Goal: Task Accomplishment & Management: Use online tool/utility

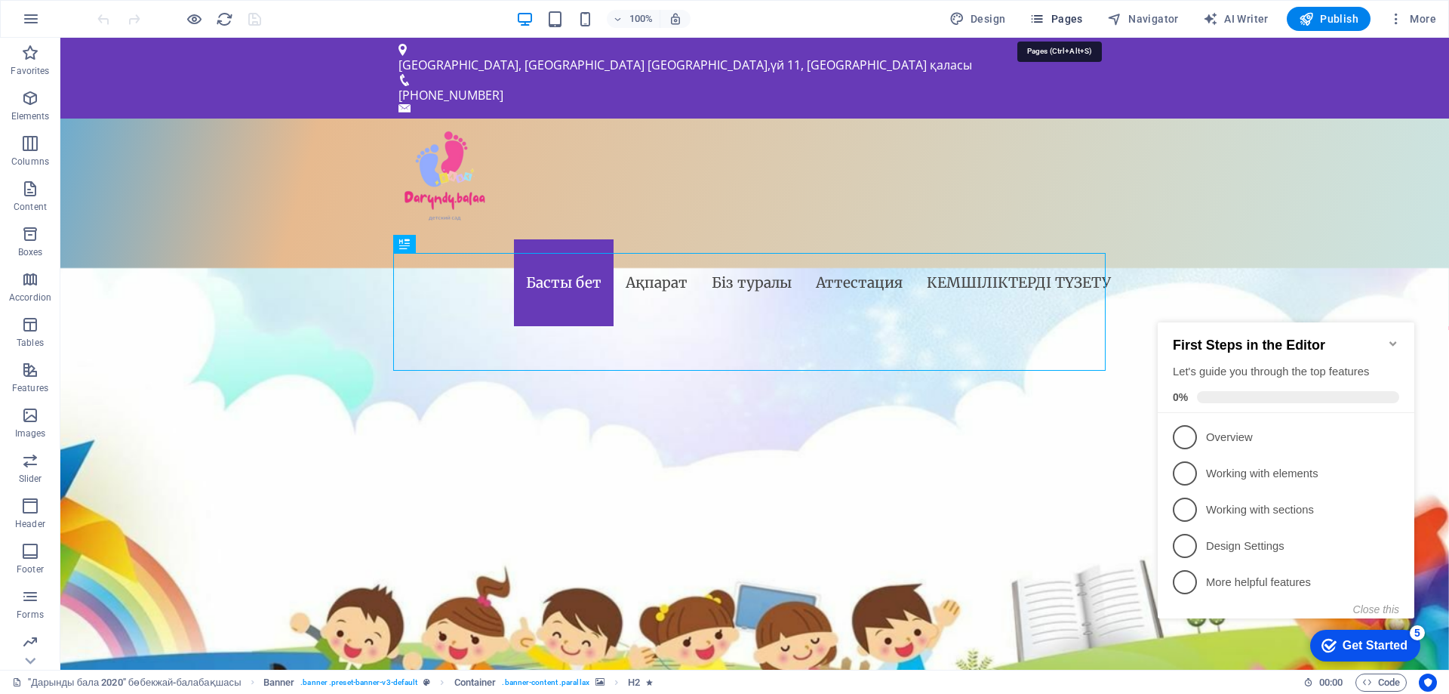
click at [1063, 9] on button "Pages" at bounding box center [1056, 19] width 65 height 24
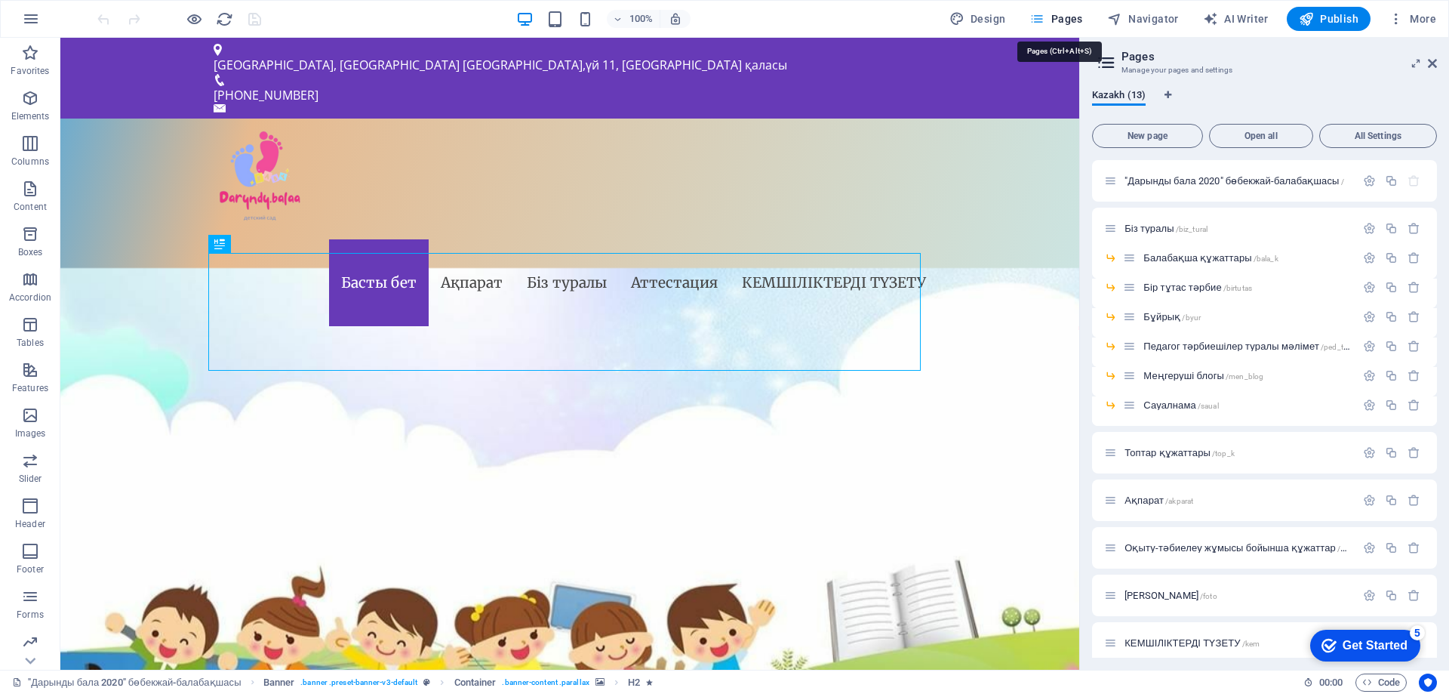
click at [1042, 20] on icon "button" at bounding box center [1037, 18] width 15 height 15
click at [1169, 453] on span "Топтар құжаттары /top_k" at bounding box center [1180, 452] width 110 height 11
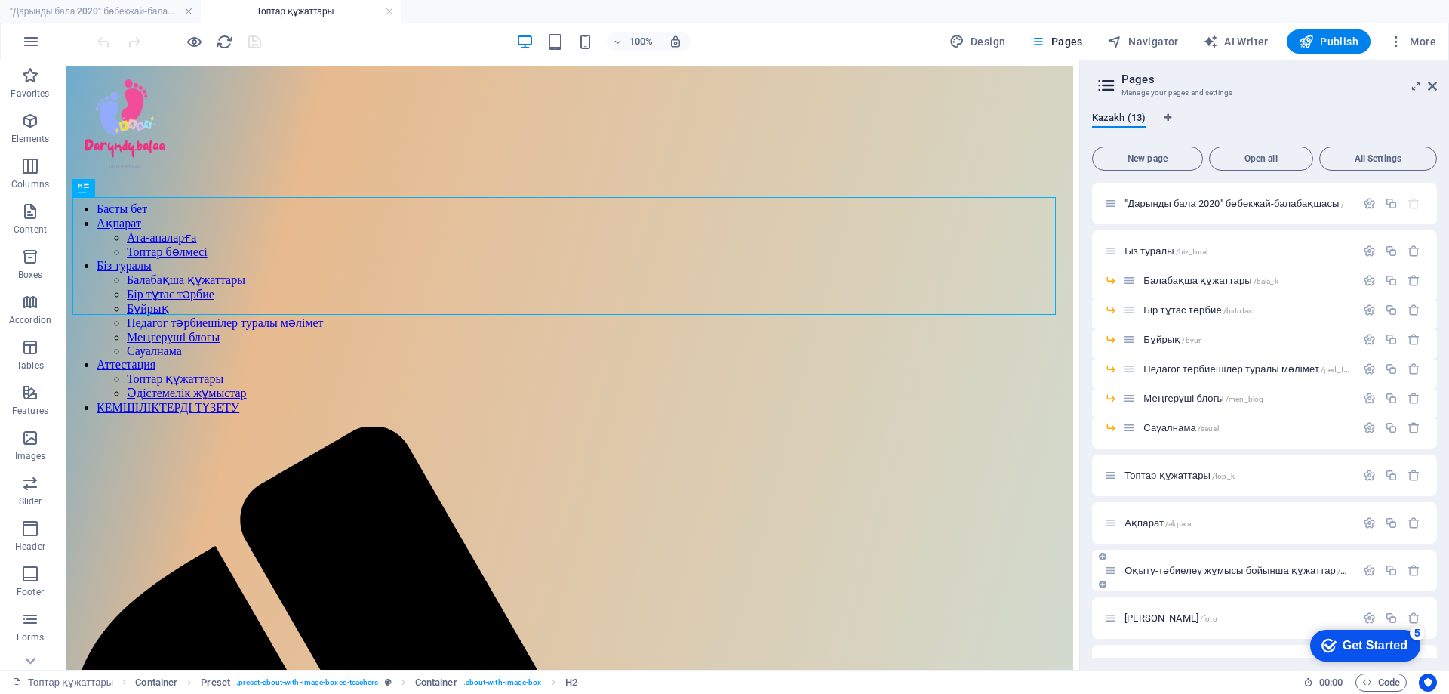
click at [1175, 565] on span "Оқыту-тәбиелеу жұмысы бойынша құжаттар /okit_jum" at bounding box center [1247, 570] width 245 height 11
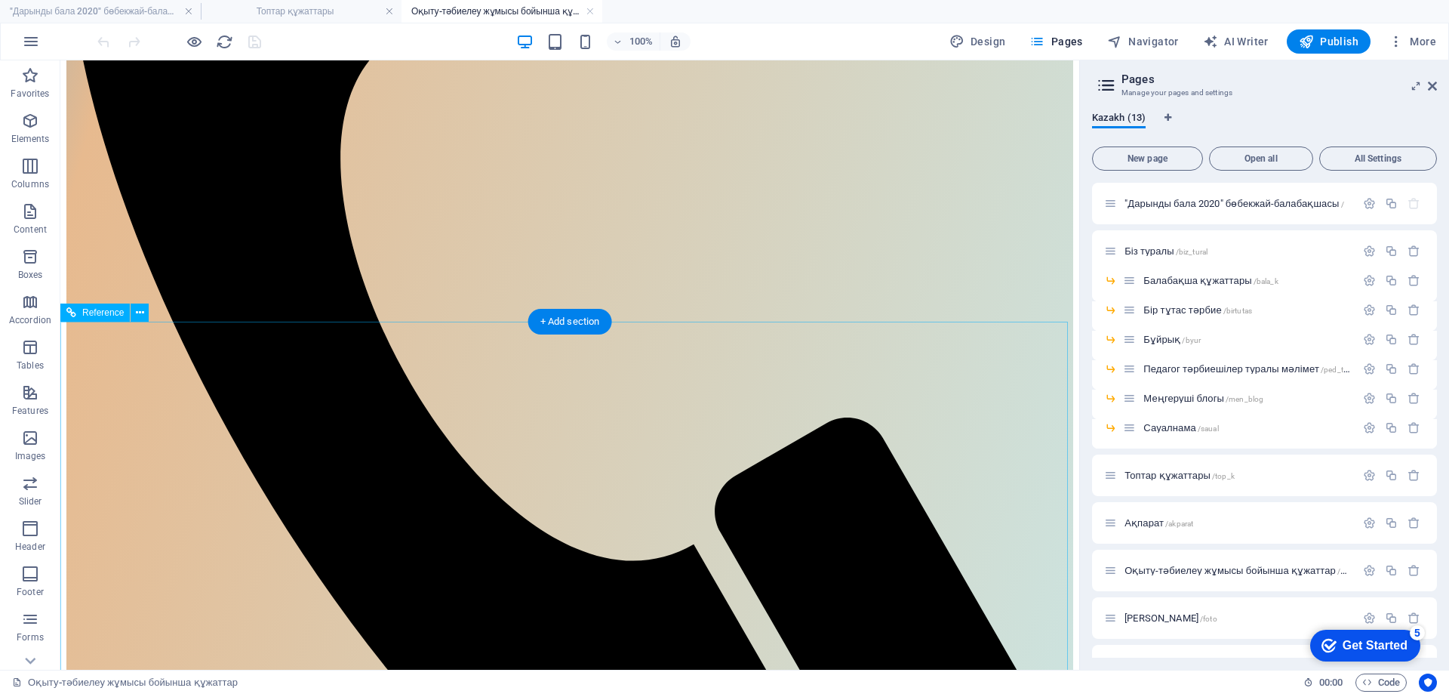
scroll to position [755, 0]
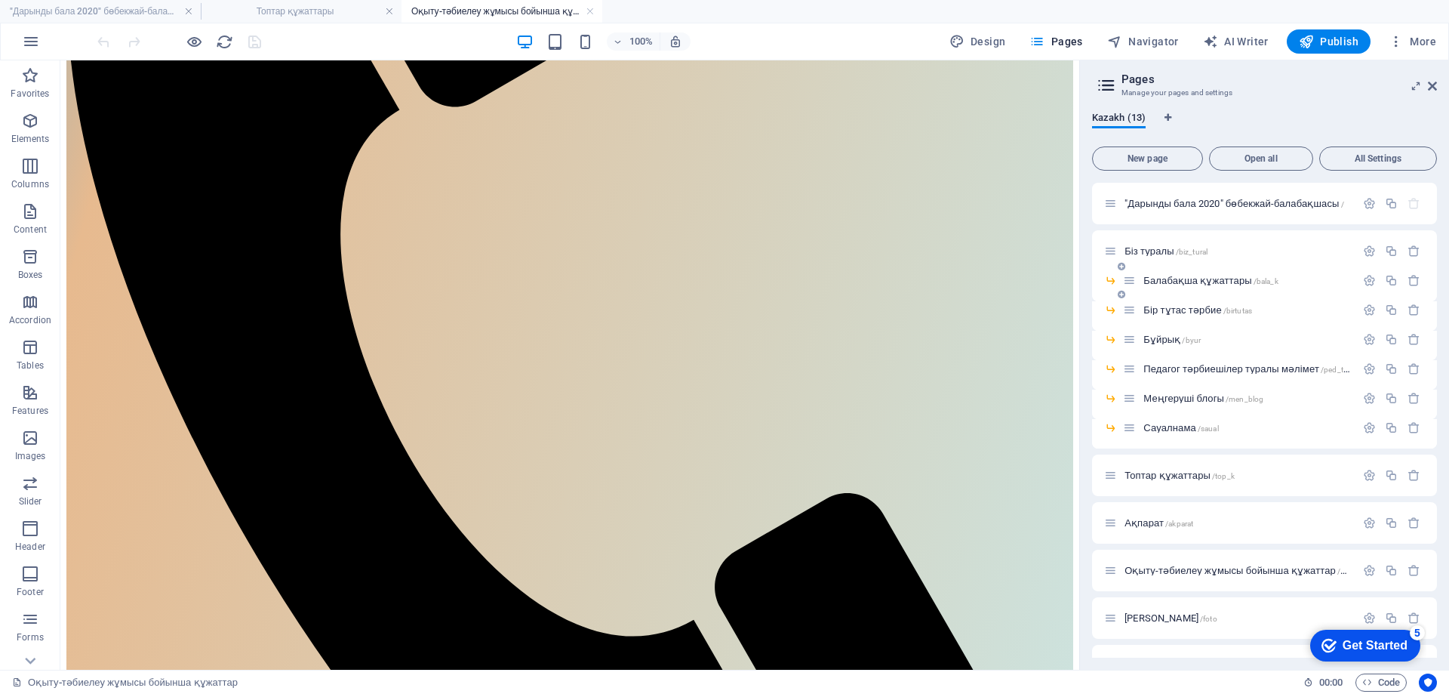
click at [1175, 276] on span "Балабақша құжаттары /bala_k" at bounding box center [1211, 280] width 134 height 11
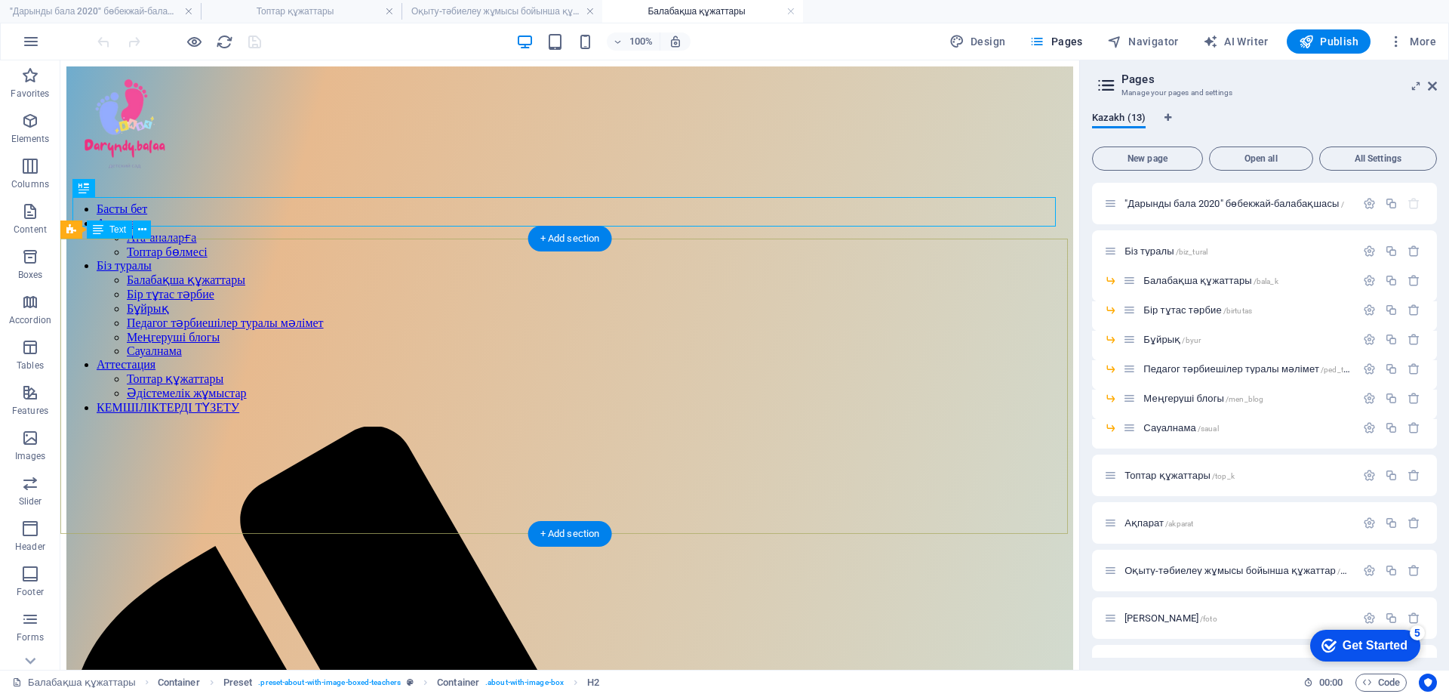
scroll to position [0, 0]
click at [1209, 303] on div "Бір тұтас тәрбие /birtutas" at bounding box center [1239, 309] width 232 height 17
click at [1208, 308] on span "Бір тұтас тәрбие /birtutas" at bounding box center [1198, 309] width 109 height 11
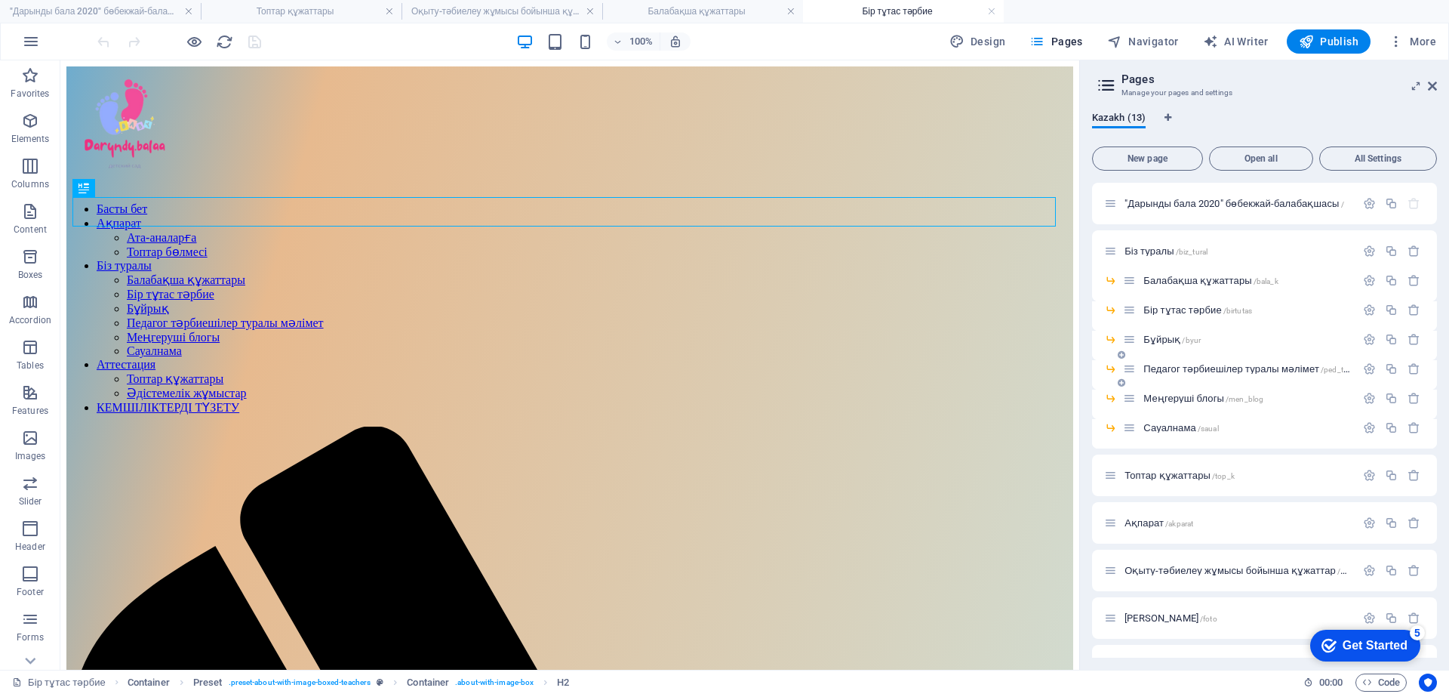
click at [1221, 365] on span "Педагог тәрбиешілер туралы мәлімет /ped_tarb" at bounding box center [1249, 368] width 211 height 11
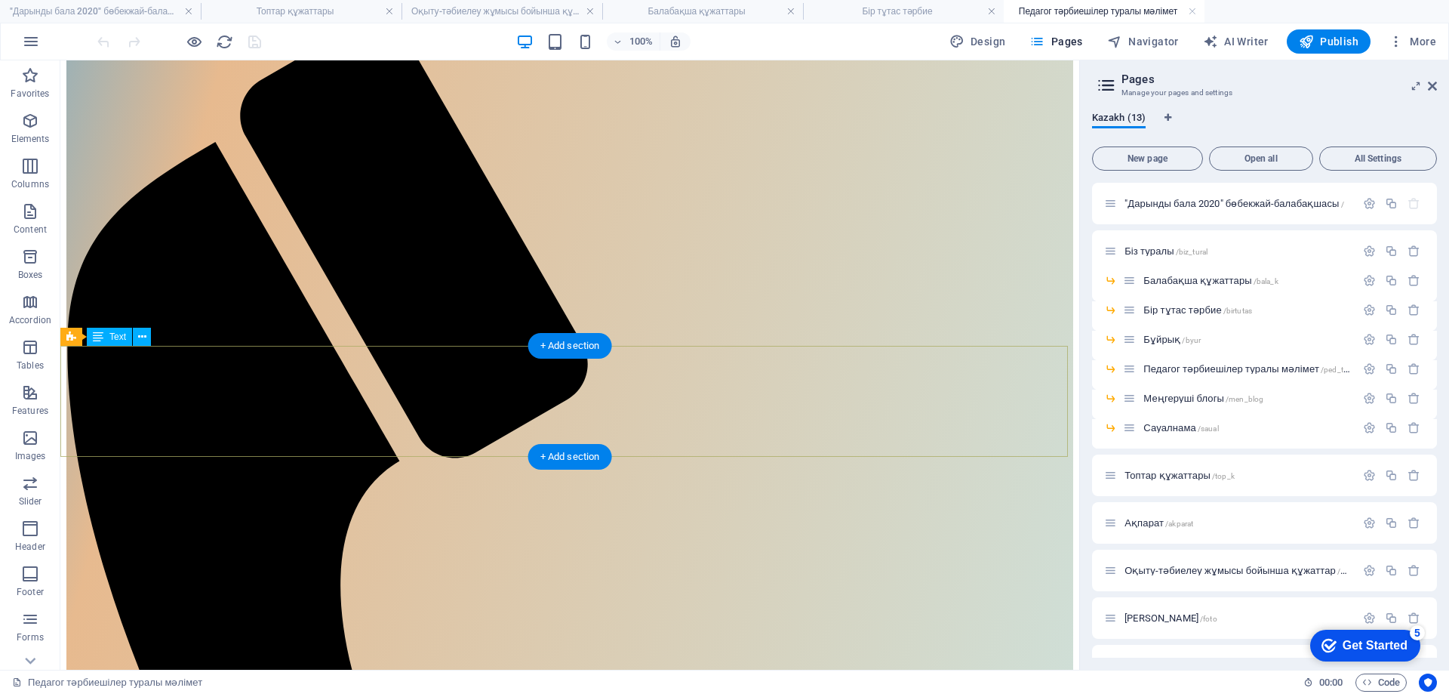
scroll to position [377, 0]
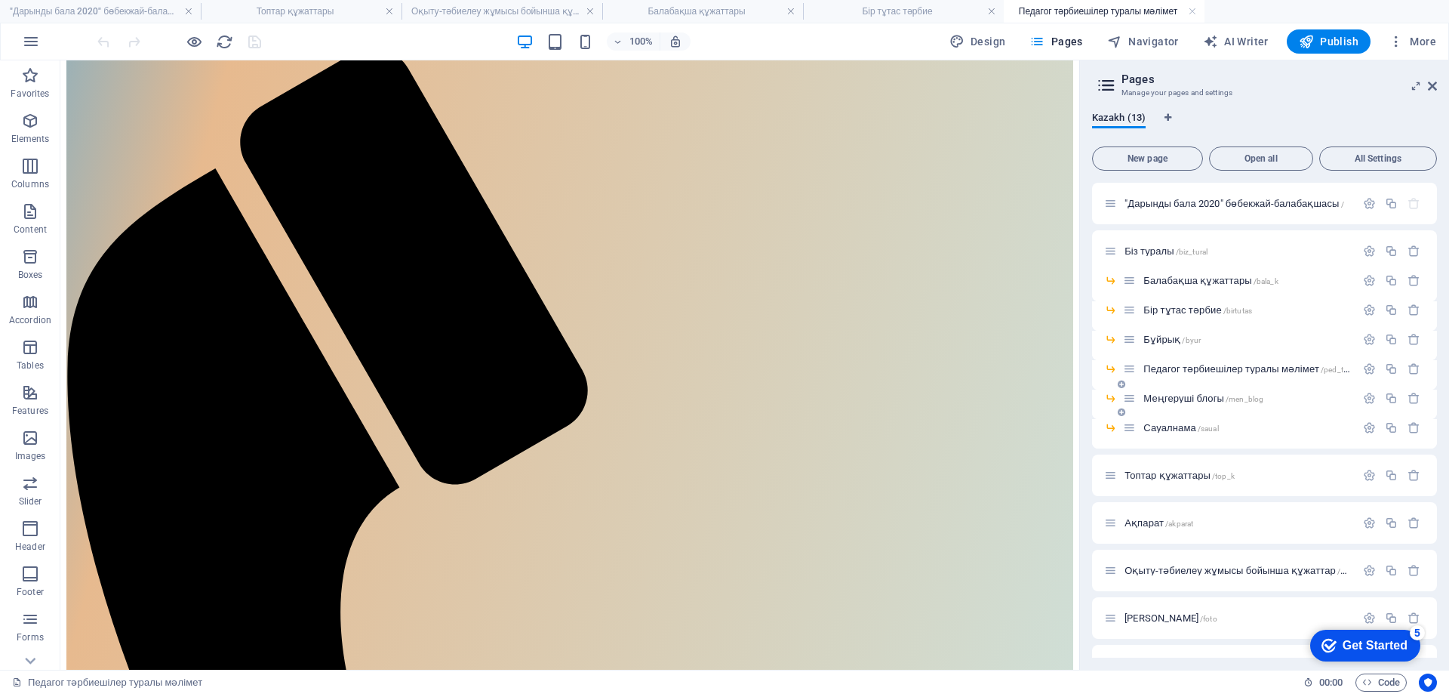
click at [1205, 401] on span "Меңгеруші блогы /men_blog" at bounding box center [1204, 398] width 120 height 11
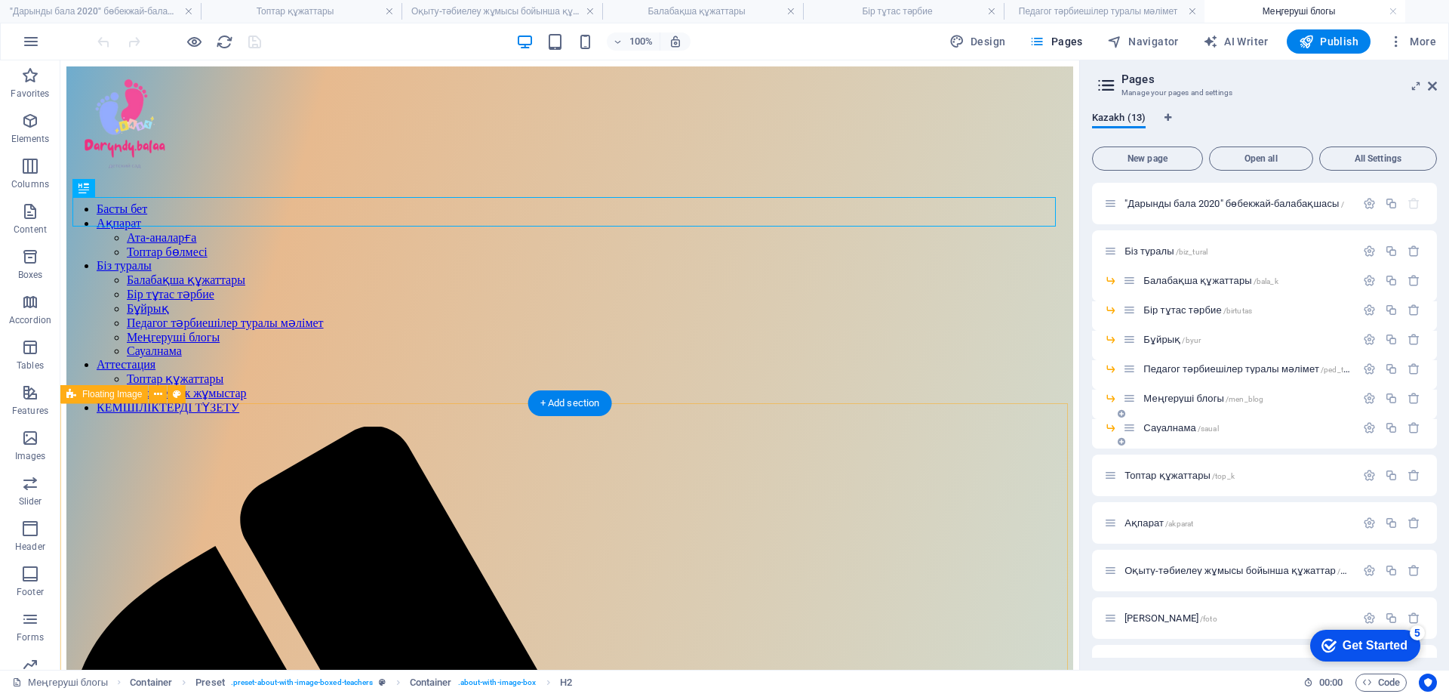
scroll to position [0, 0]
click at [1173, 477] on span "Топтар құжаттары /top_k" at bounding box center [1180, 475] width 110 height 11
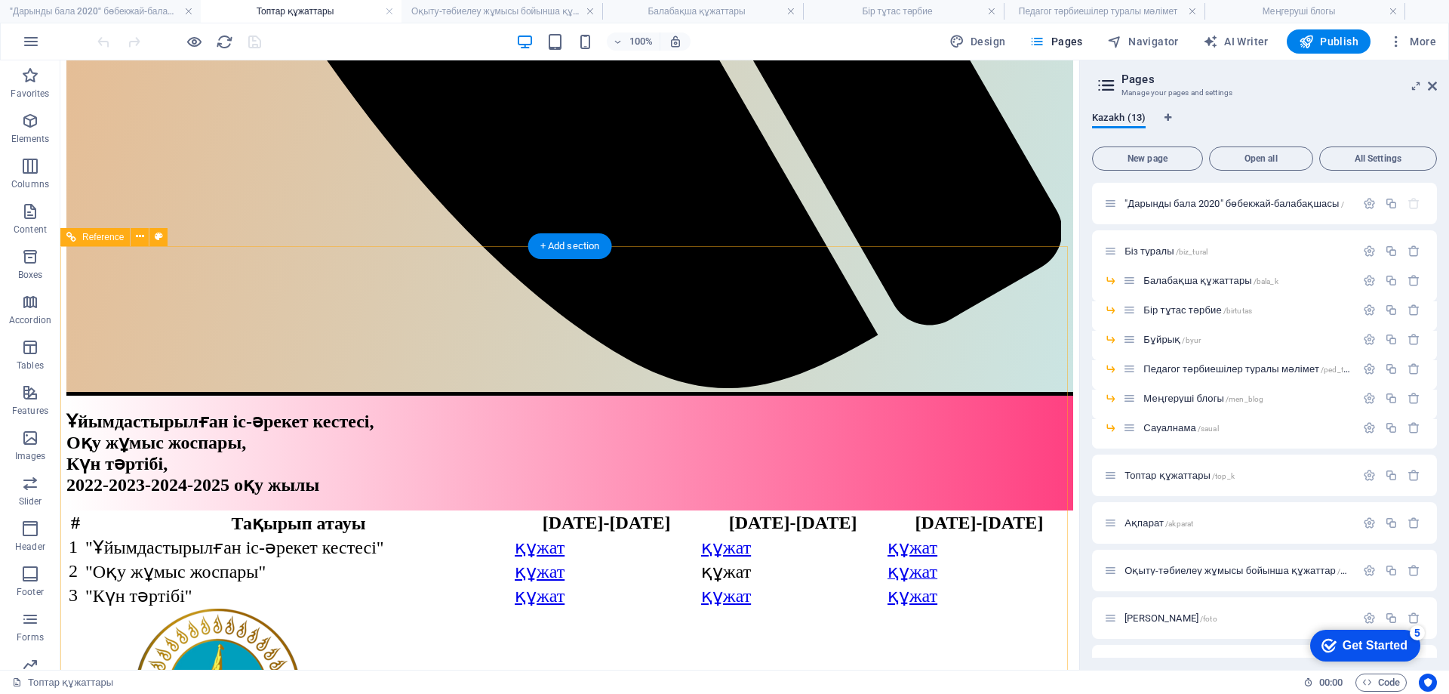
scroll to position [1283, 0]
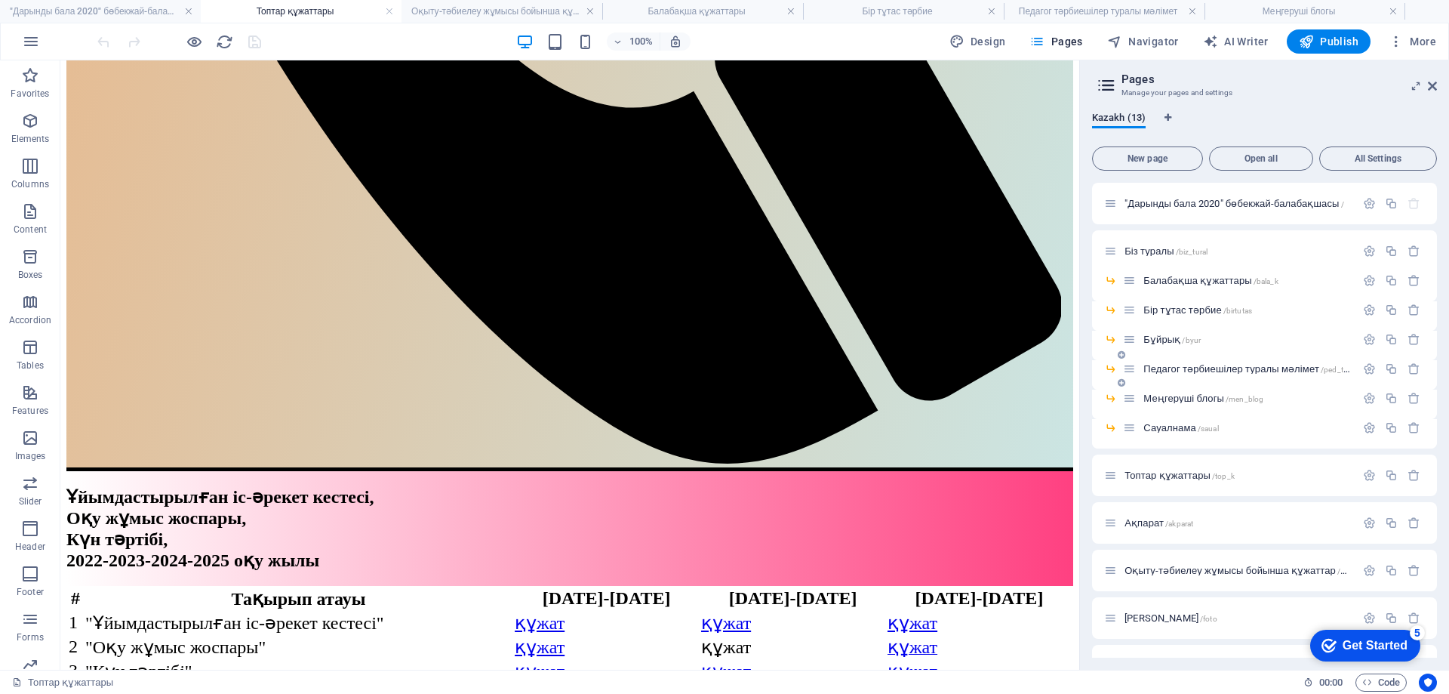
click at [1181, 368] on span "Педагог тәрбиешілер туралы мәлімет /ped_tarb" at bounding box center [1249, 368] width 211 height 11
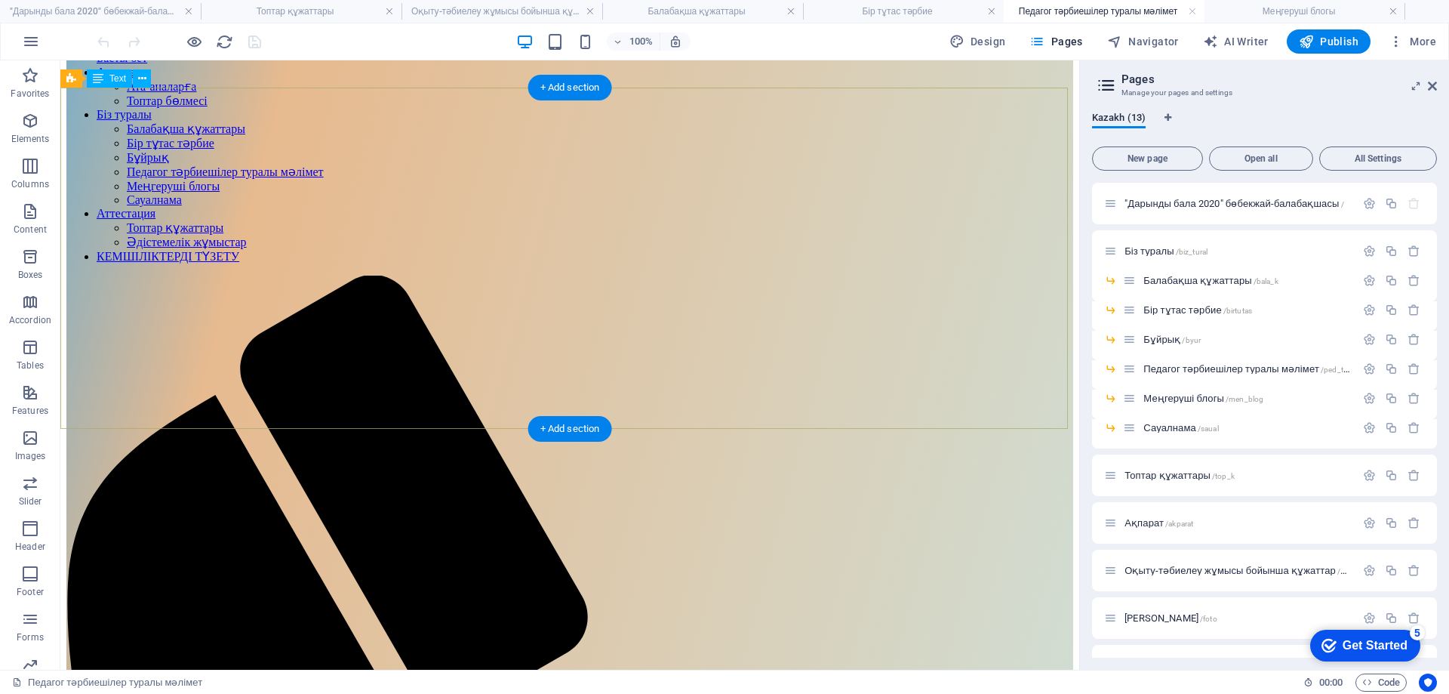
scroll to position [75, 0]
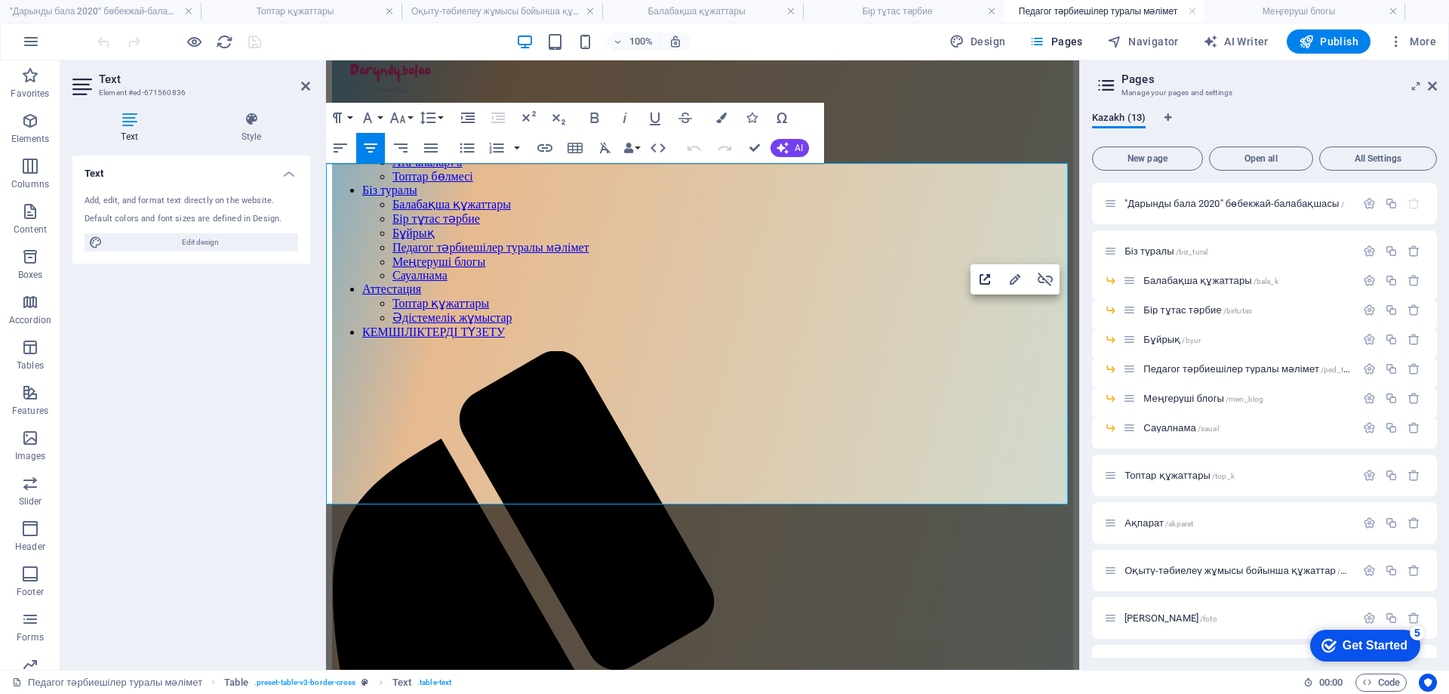
click at [988, 283] on icon "button" at bounding box center [985, 279] width 11 height 11
click at [983, 90] on div "Басты бет Ақпарат Ата-аналарға Топтар бөлмесі Біз туралы Балабақша құжаттары Бі…" at bounding box center [702, 658] width 741 height 1335
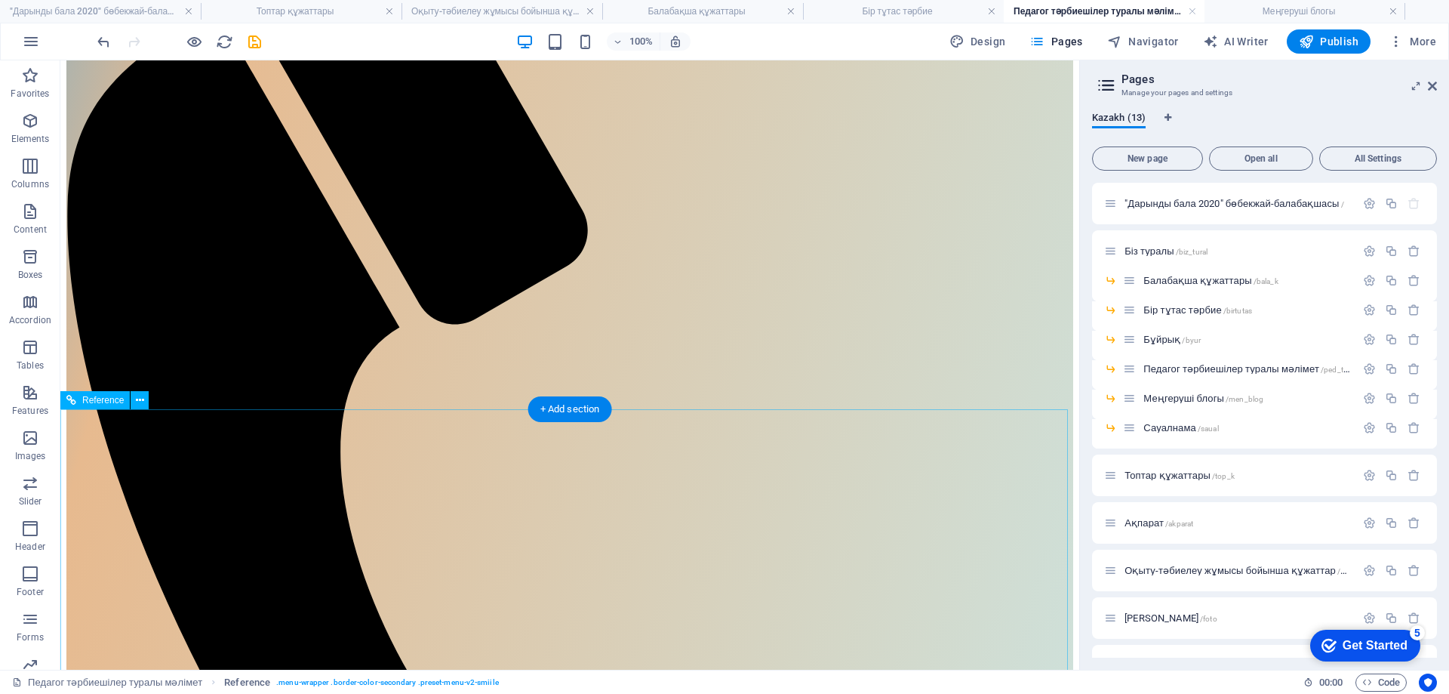
scroll to position [679, 0]
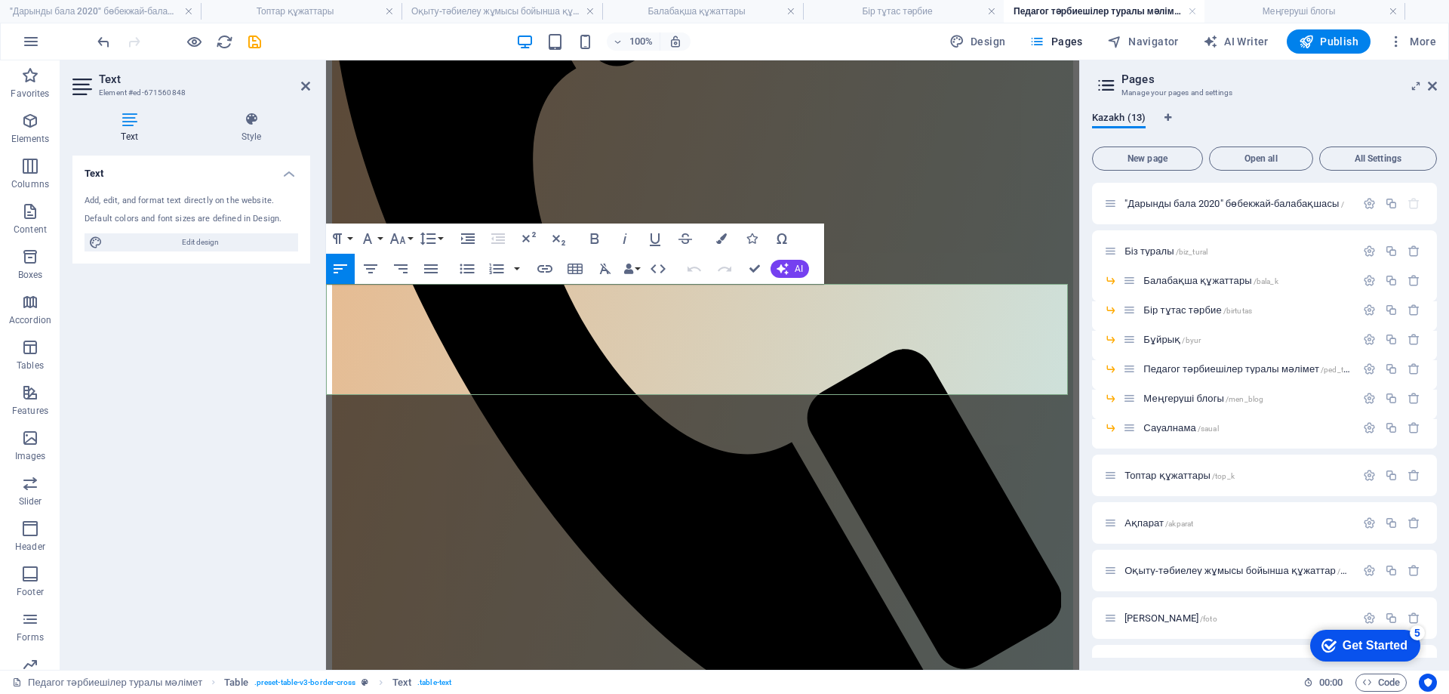
click at [963, 303] on icon "button" at bounding box center [967, 300] width 18 height 18
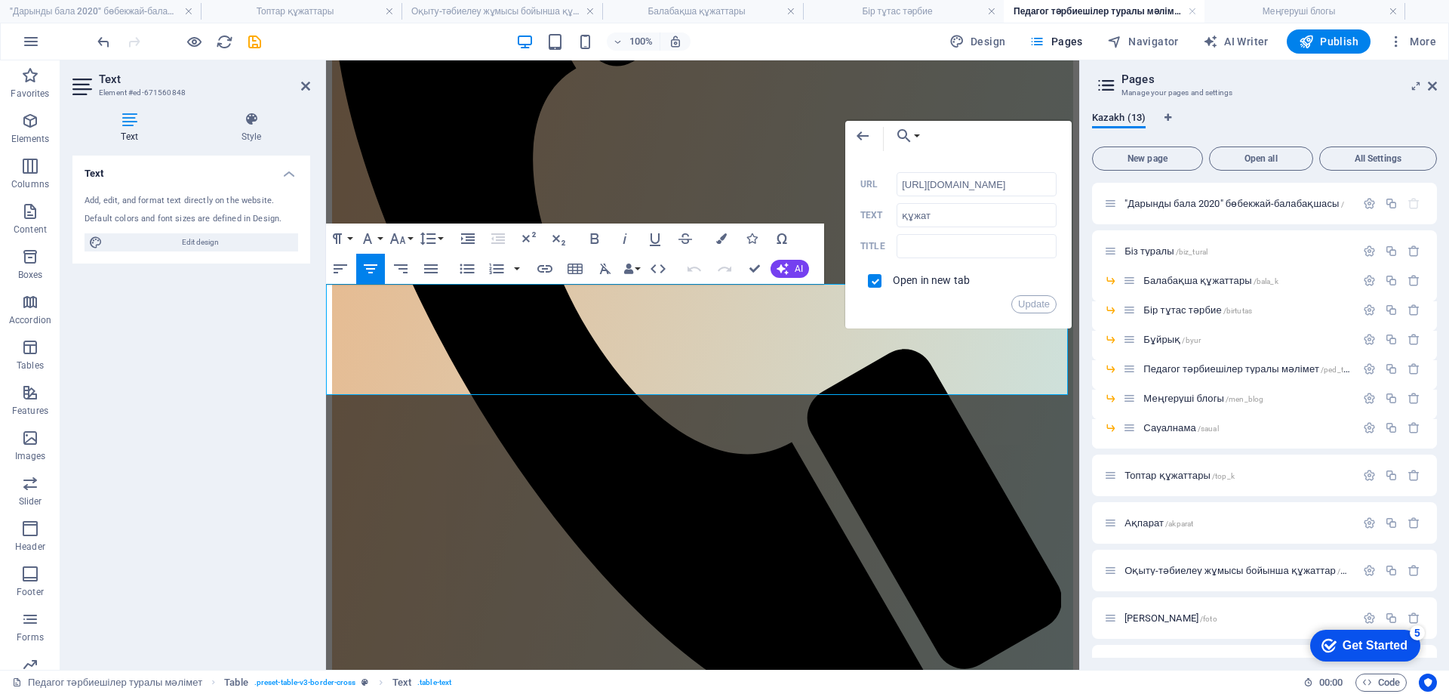
click at [963, 303] on div "Update" at bounding box center [959, 304] width 196 height 18
click at [933, 178] on input "[URL][DOMAIN_NAME]" at bounding box center [977, 184] width 160 height 24
click at [956, 183] on input "[URL][DOMAIN_NAME]" at bounding box center [977, 184] width 160 height 24
click at [988, 183] on input "[URL][DOMAIN_NAME]" at bounding box center [977, 184] width 160 height 24
paste input "X5nlBCYxoxE4abPfp3_pQbLTz3qnmGfx"
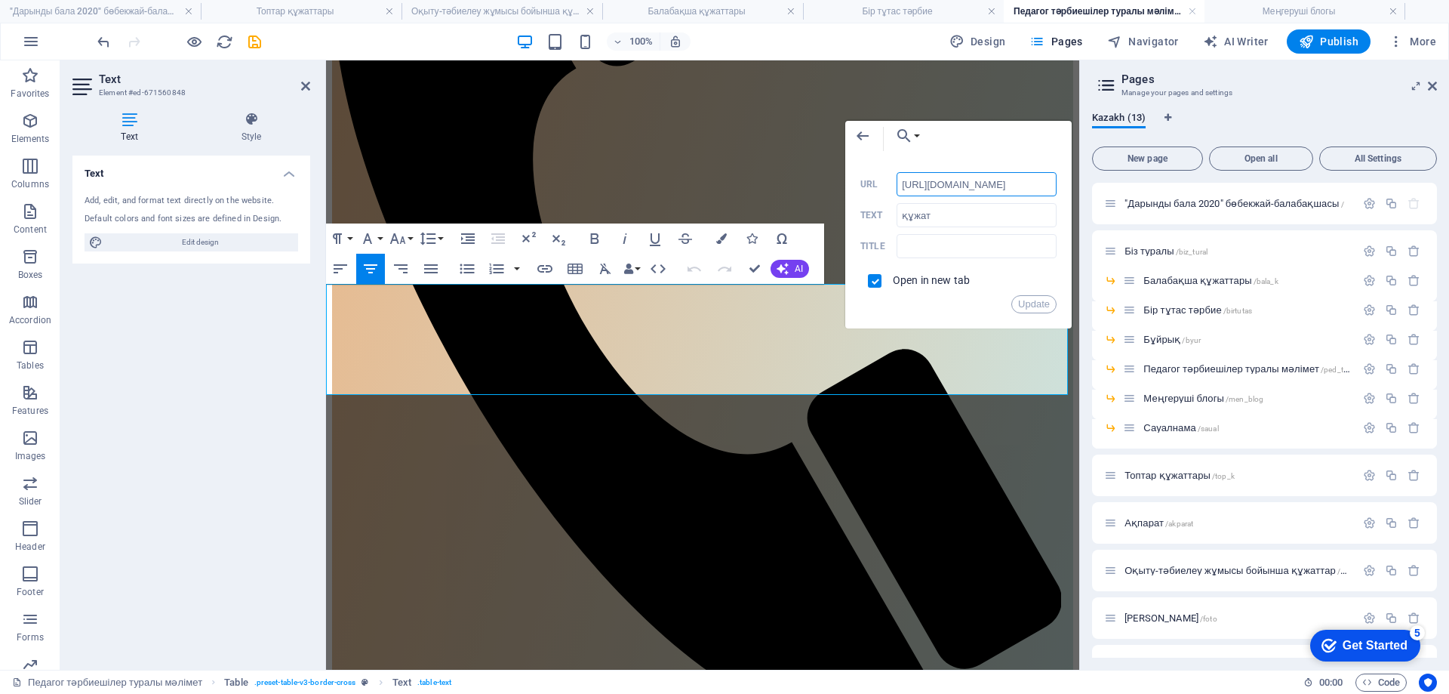
type input "[URL][DOMAIN_NAME]"
click at [1022, 306] on button "Update" at bounding box center [1033, 304] width 45 height 18
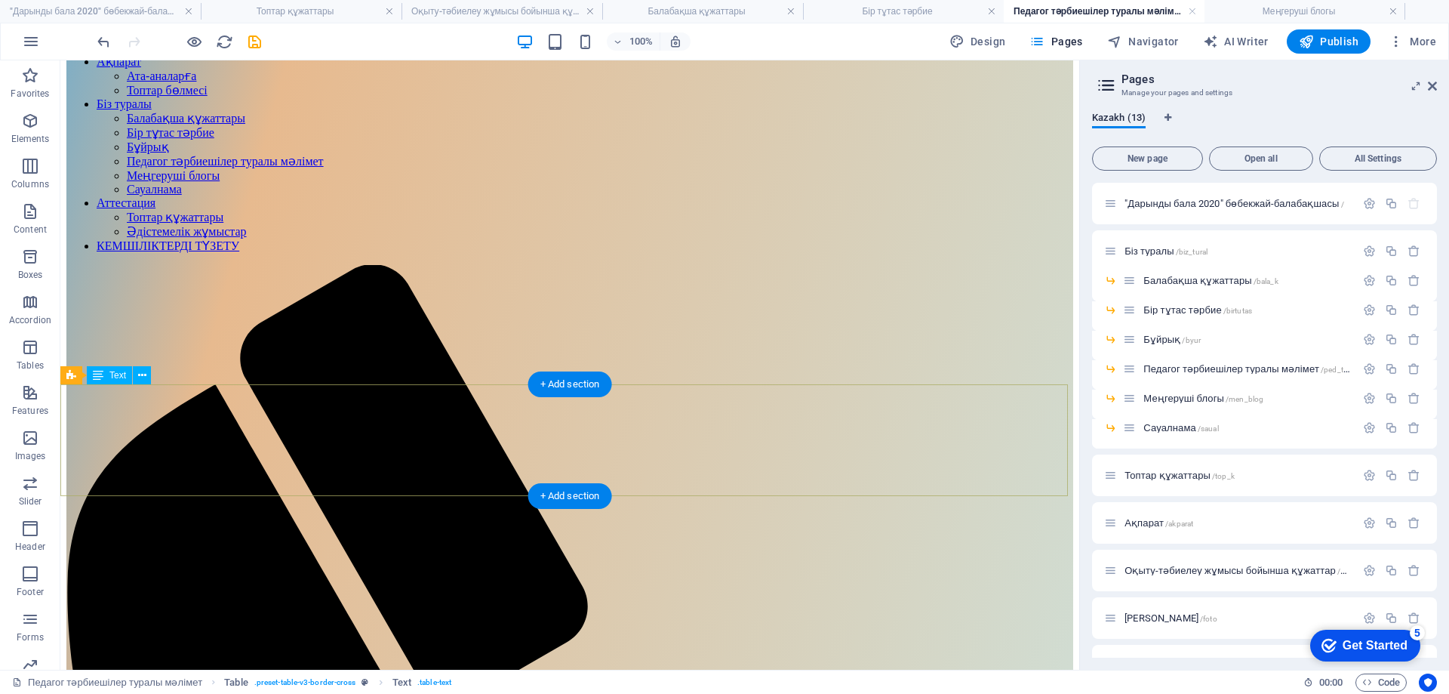
scroll to position [151, 0]
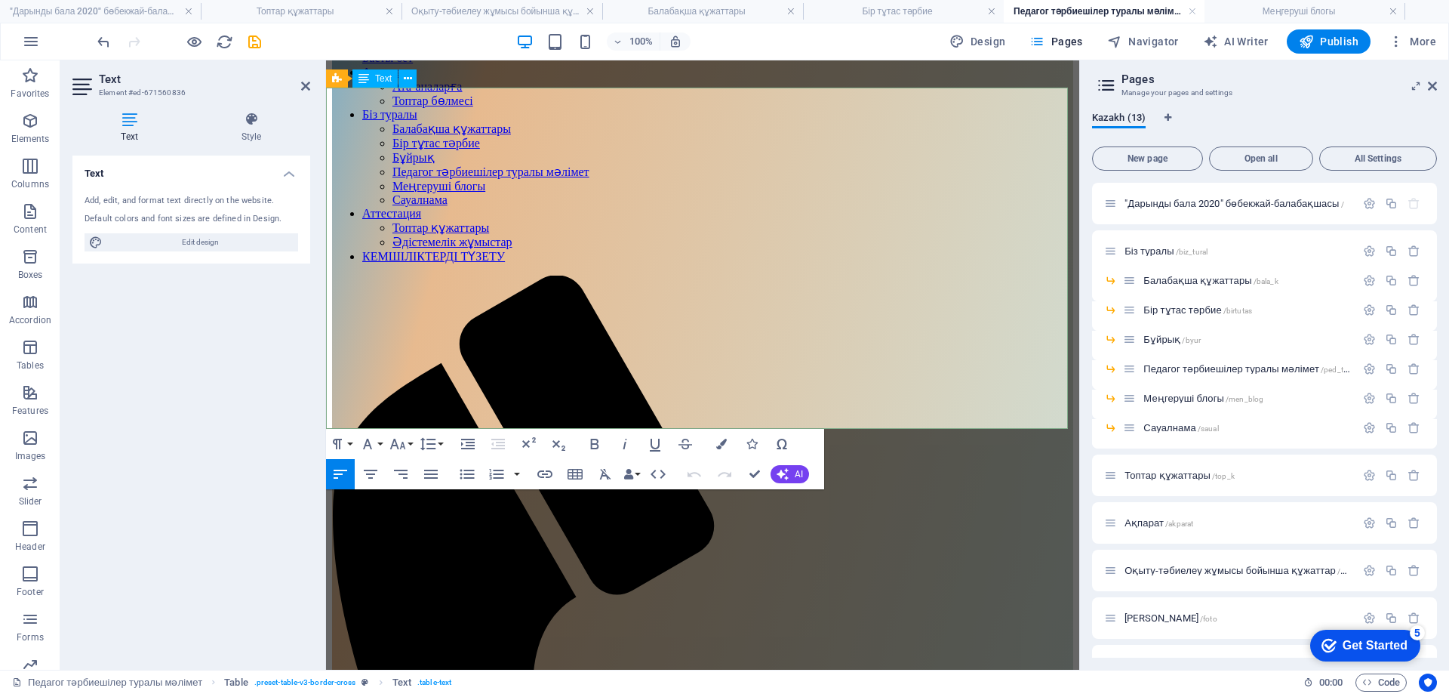
drag, startPoint x: 426, startPoint y: 247, endPoint x: 508, endPoint y: 251, distance: 81.6
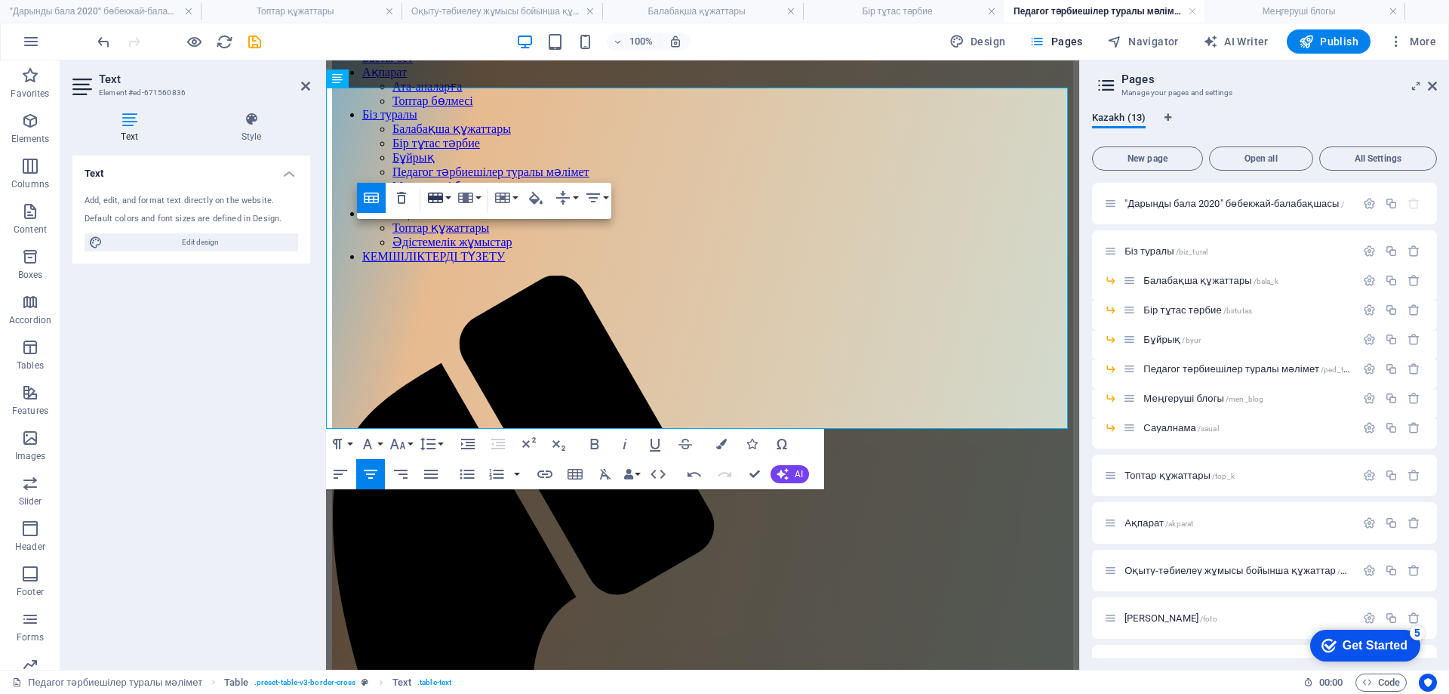
click at [439, 199] on icon "button" at bounding box center [435, 197] width 15 height 11
click at [457, 279] on link "Delete row" at bounding box center [481, 272] width 115 height 23
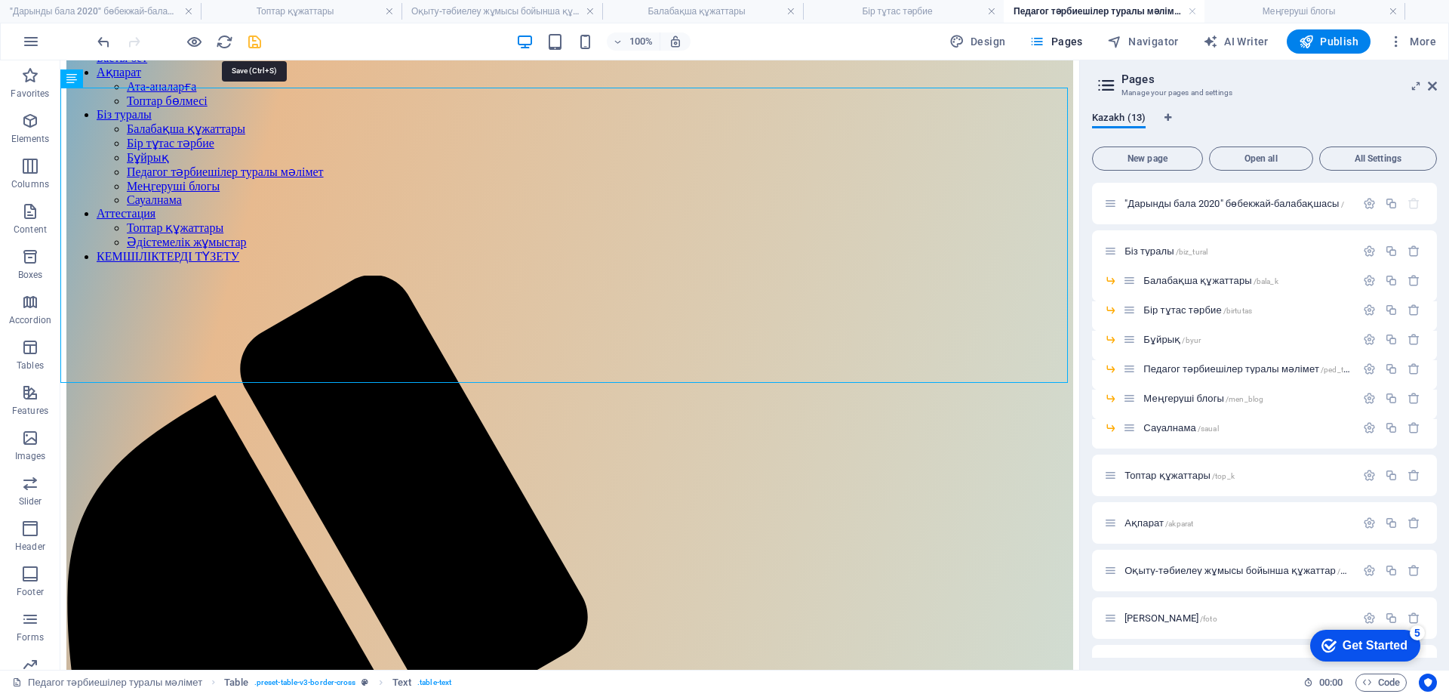
drag, startPoint x: 261, startPoint y: 42, endPoint x: 1036, endPoint y: 27, distance: 774.6
click at [261, 43] on icon "save" at bounding box center [254, 41] width 17 height 17
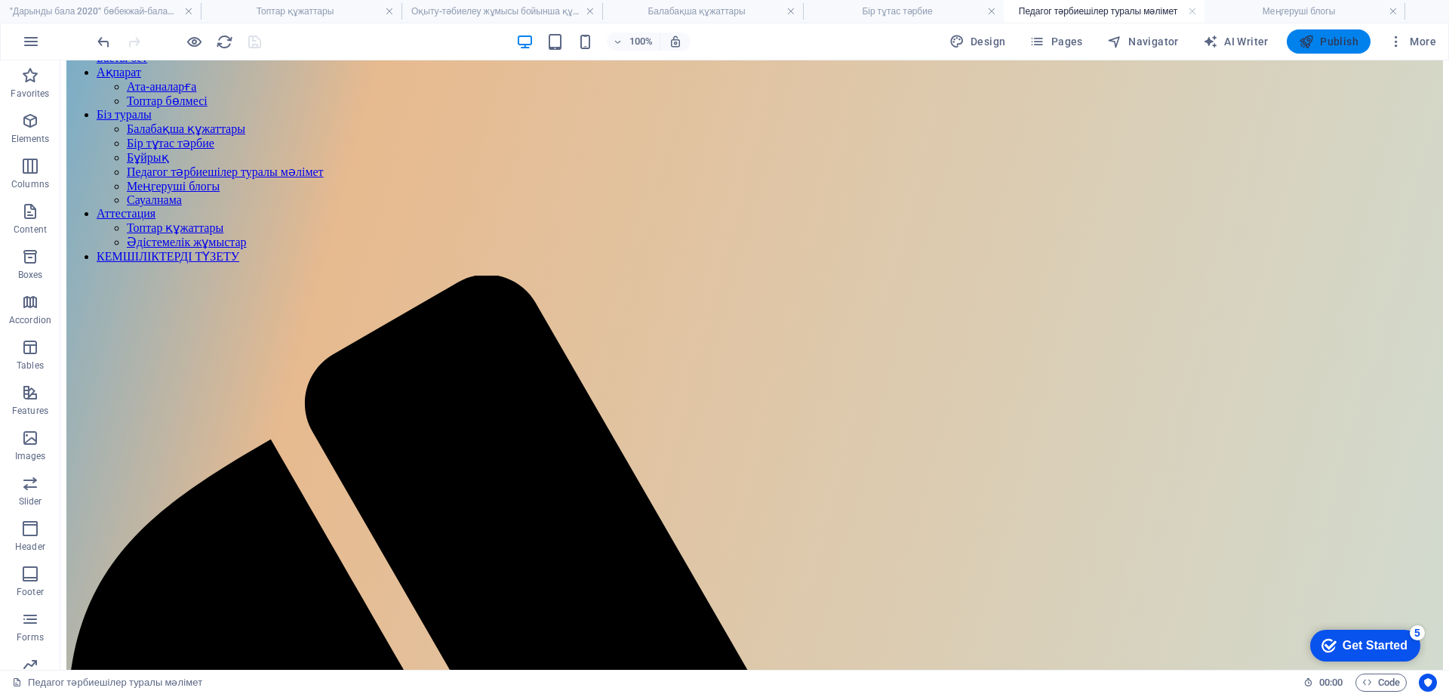
click at [1328, 35] on span "Publish" at bounding box center [1329, 41] width 60 height 15
